Goal: Find specific page/section: Find specific page/section

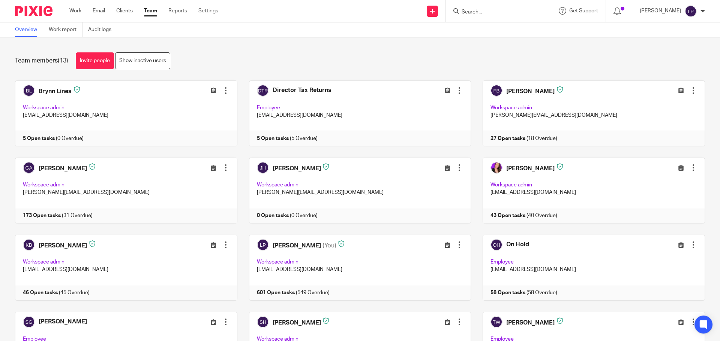
click at [494, 13] on input "Search" at bounding box center [494, 12] width 67 height 7
type input "pixie"
click at [497, 8] on form "pixie" at bounding box center [501, 10] width 80 height 9
click at [495, 10] on input "pixie" at bounding box center [494, 12] width 67 height 7
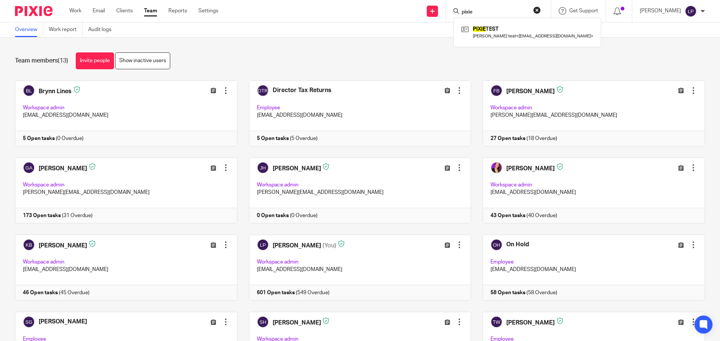
click at [495, 10] on input "pixie" at bounding box center [494, 12] width 67 height 7
click at [453, 56] on div "Team members (13) Invite people Show inactive users" at bounding box center [360, 60] width 690 height 17
click at [484, 19] on div at bounding box center [498, 11] width 105 height 22
click at [486, 15] on input "Search" at bounding box center [494, 12] width 67 height 7
click at [425, 57] on div "Team members (13) Invite people Show inactive users" at bounding box center [360, 60] width 690 height 17
